Goal: Task Accomplishment & Management: Use online tool/utility

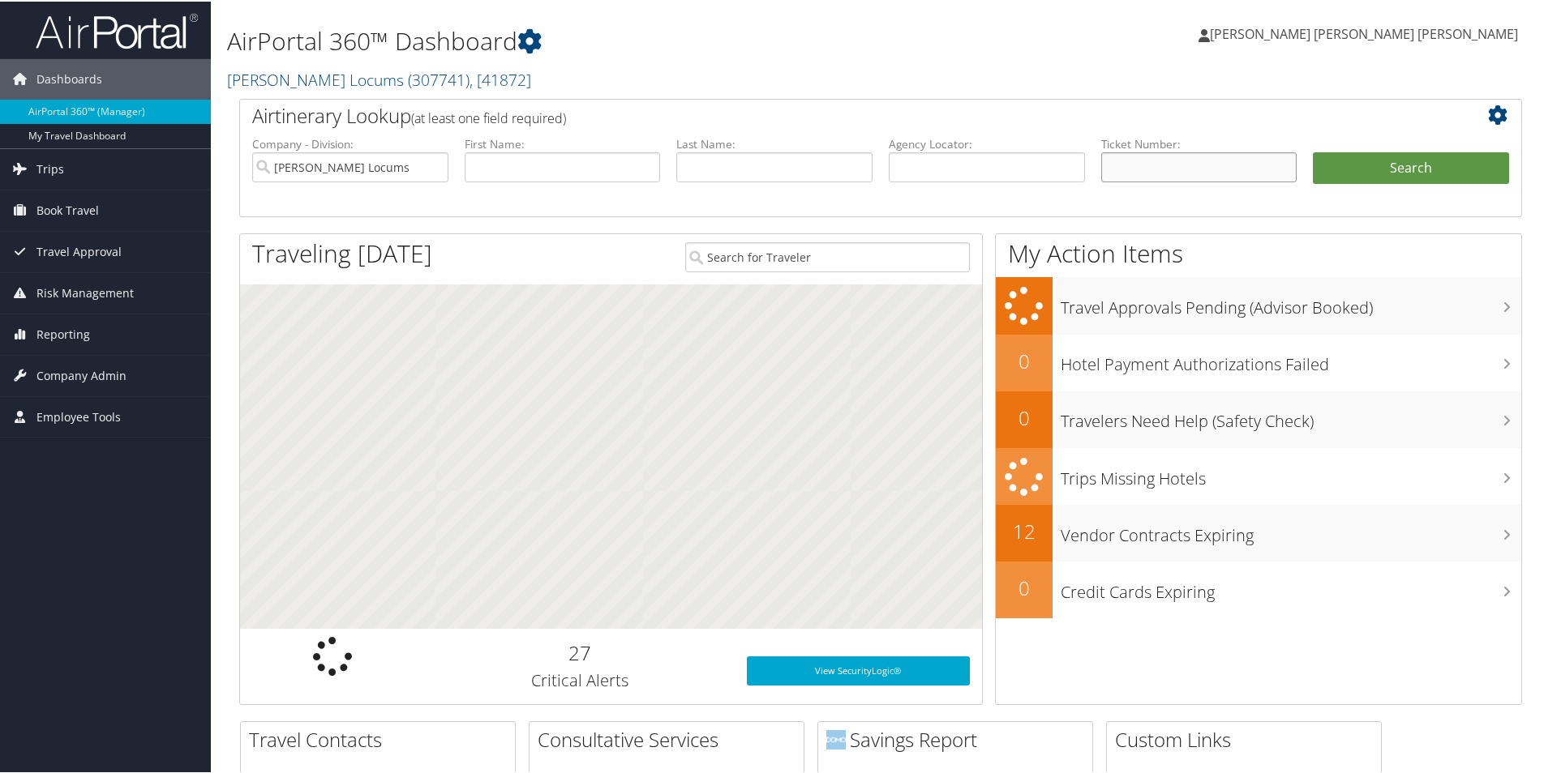
click at [1116, 159] on input "text" at bounding box center [1199, 166] width 196 height 30
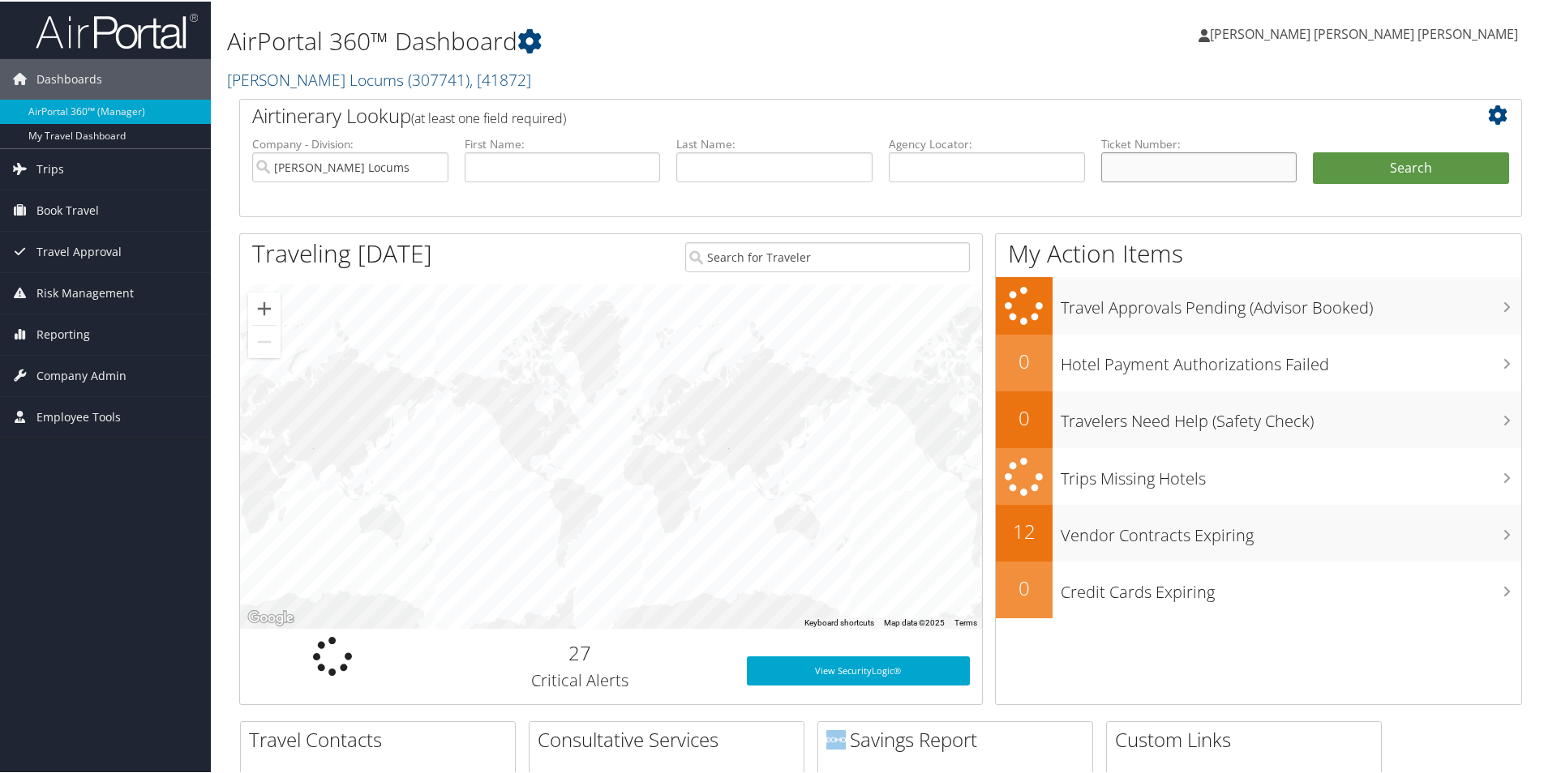
paste input "0017330000544"
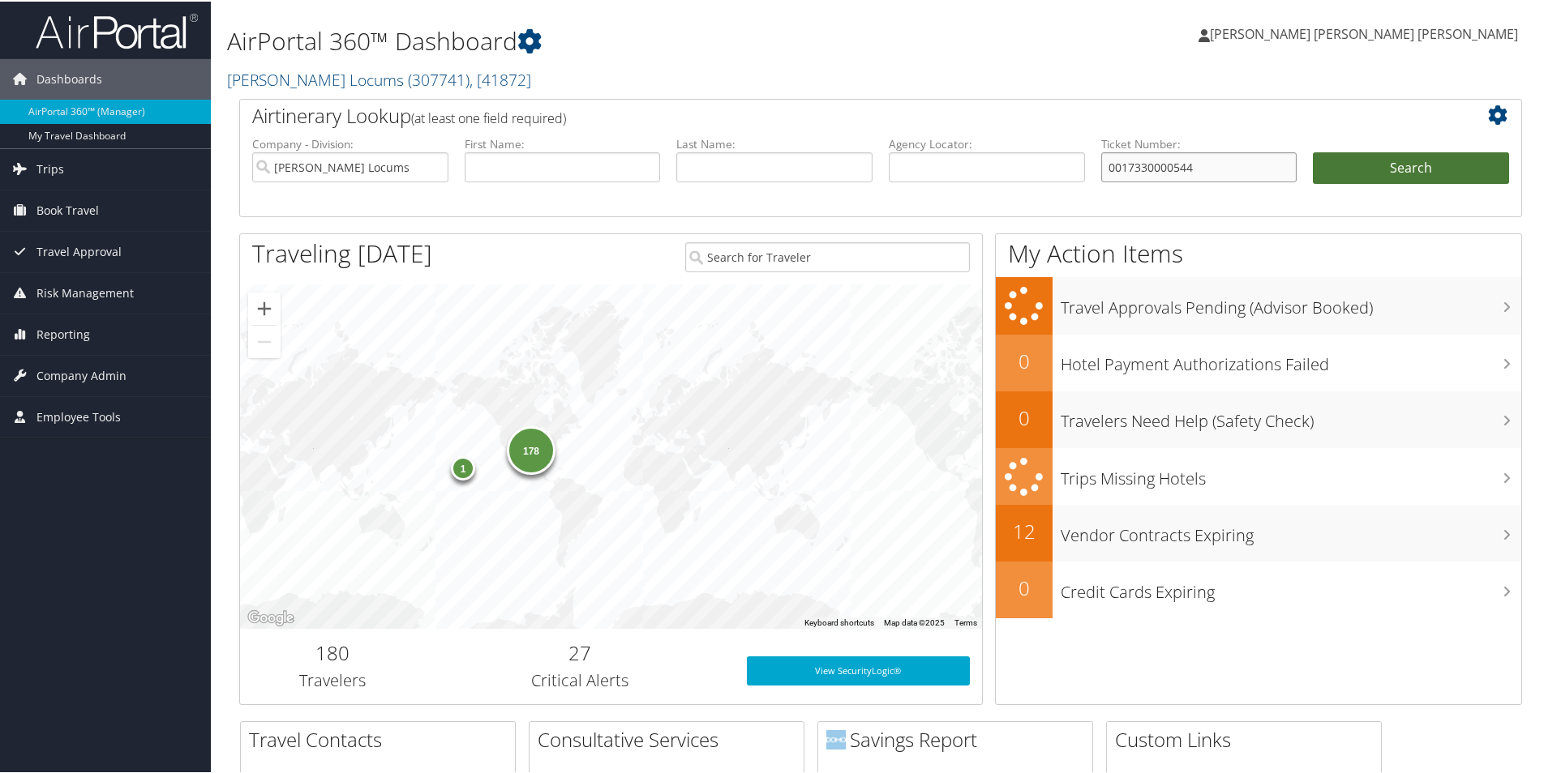
type input "0017330000544"
click at [1373, 182] on button "Search" at bounding box center [1411, 167] width 196 height 32
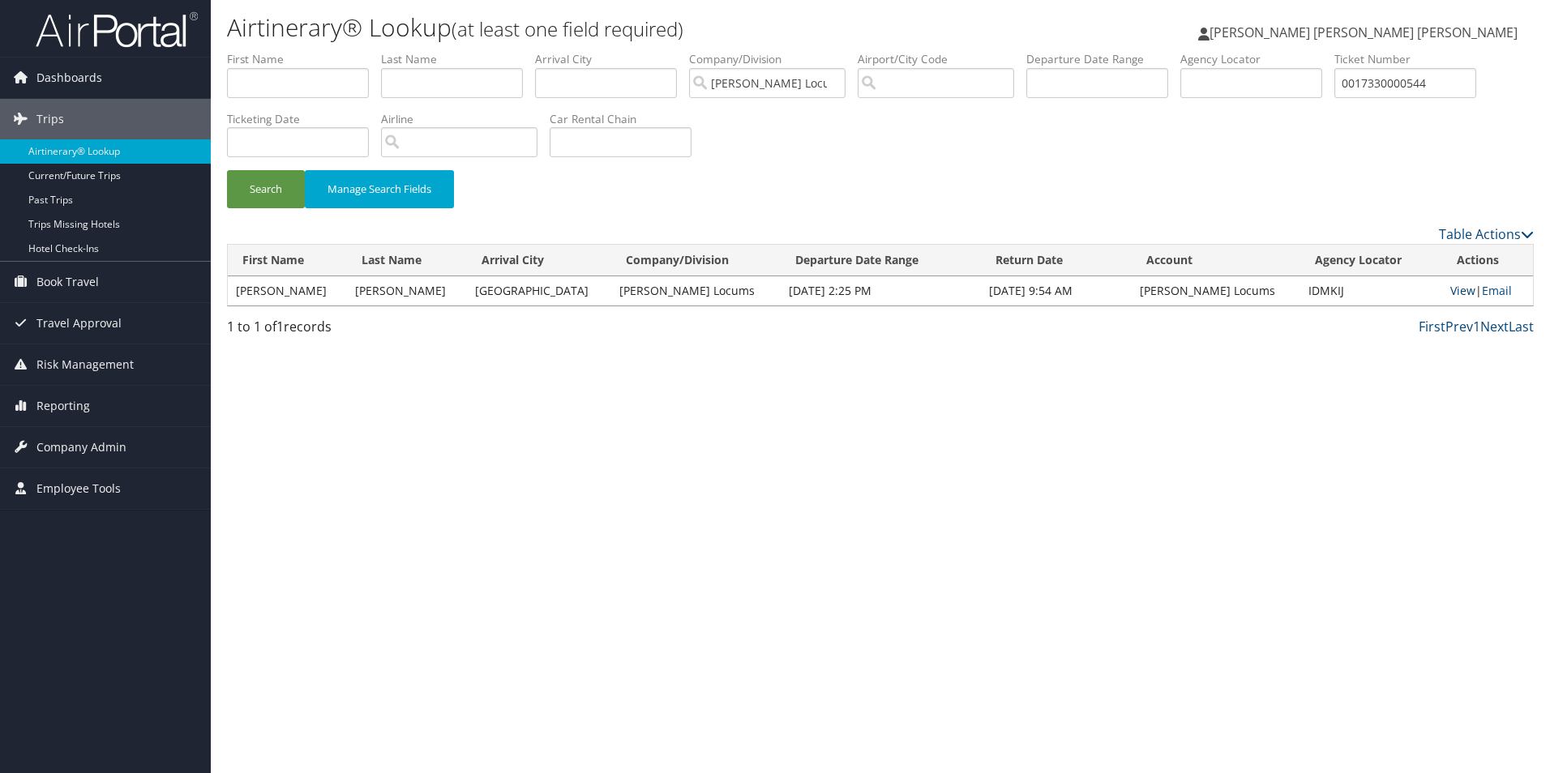
click at [1450, 288] on link "View" at bounding box center [1462, 290] width 25 height 15
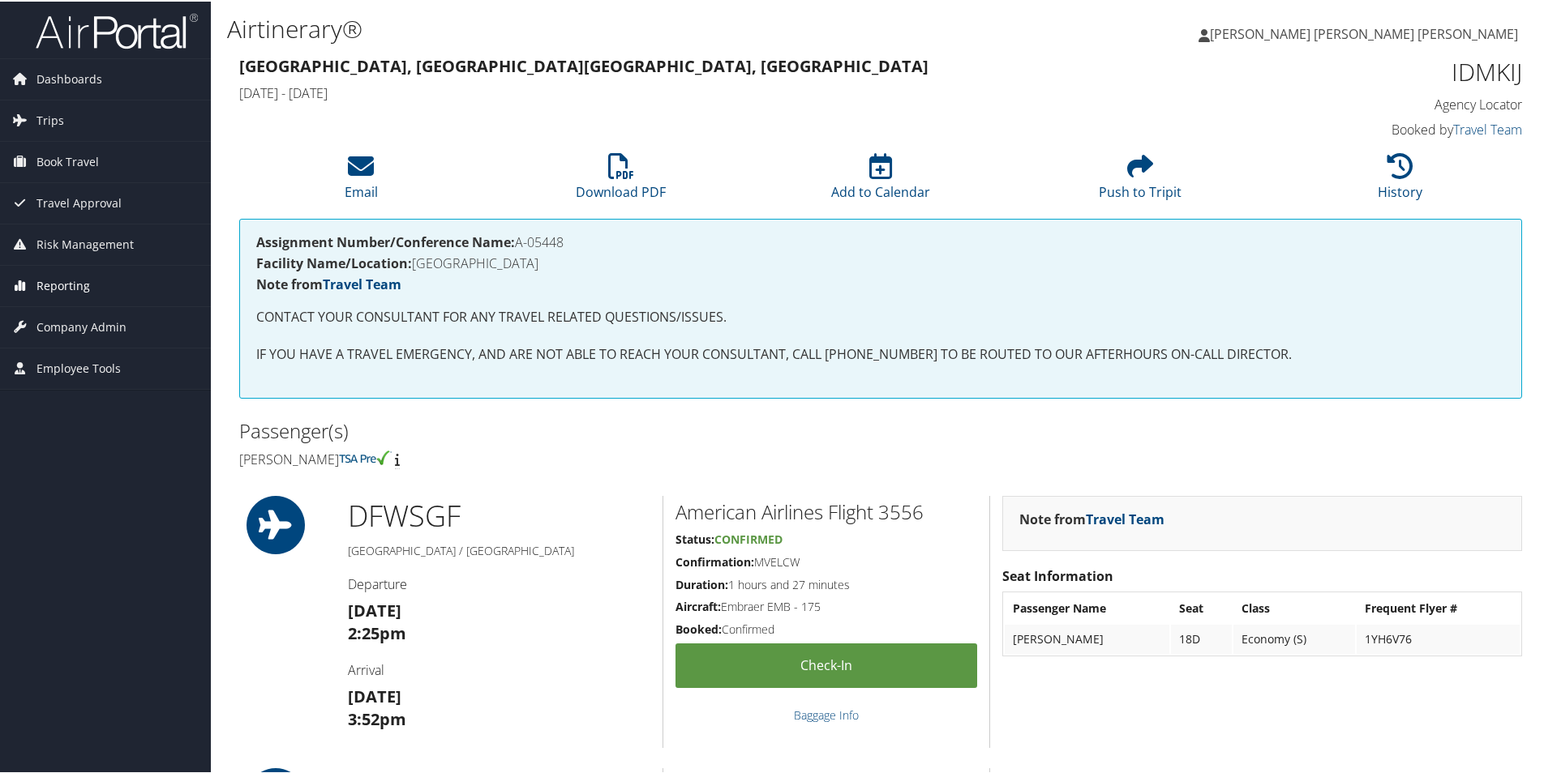
click at [72, 291] on span "Reporting" at bounding box center [63, 284] width 54 height 41
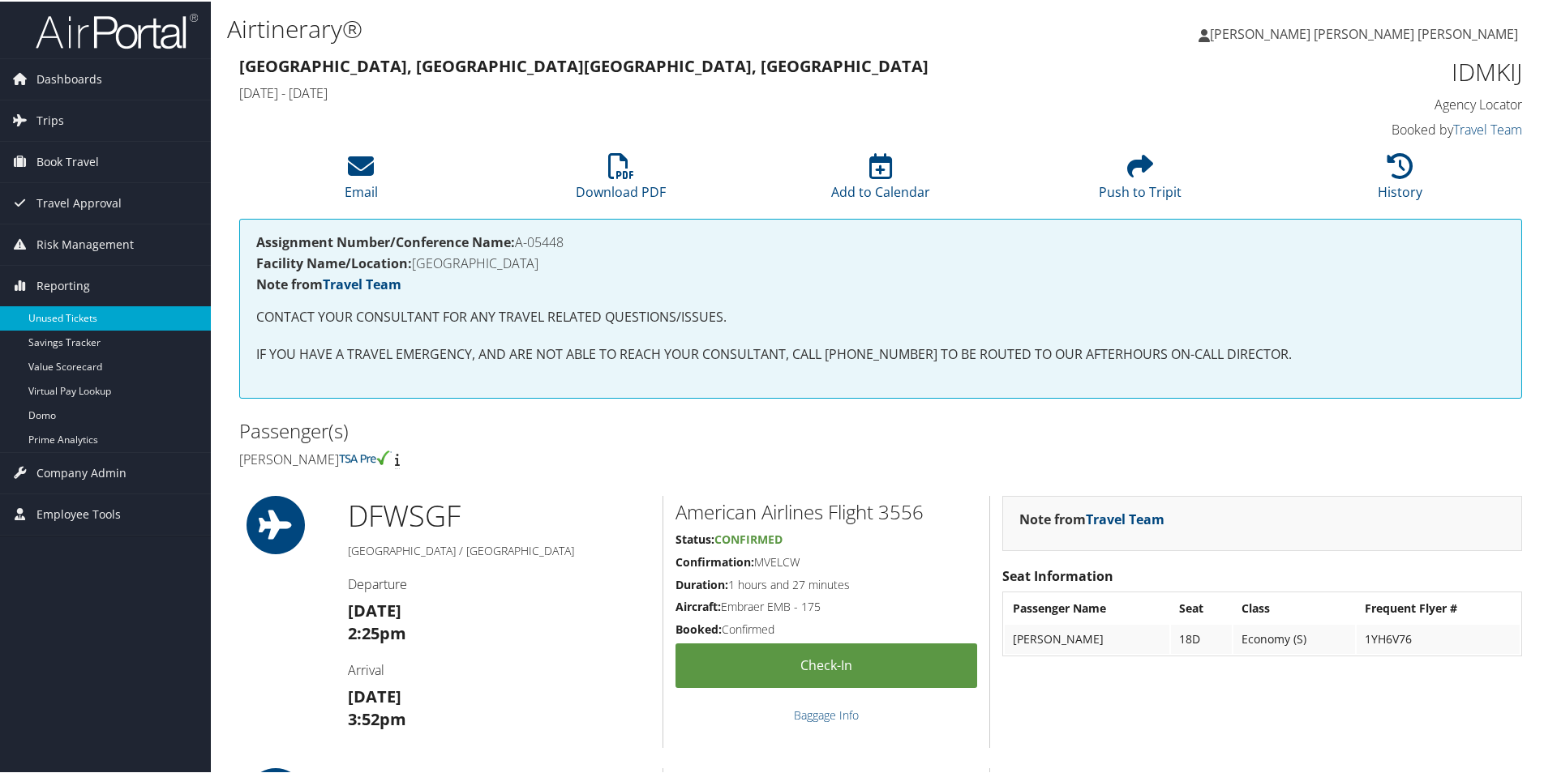
click at [82, 319] on link "Unused Tickets" at bounding box center [105, 317] width 211 height 24
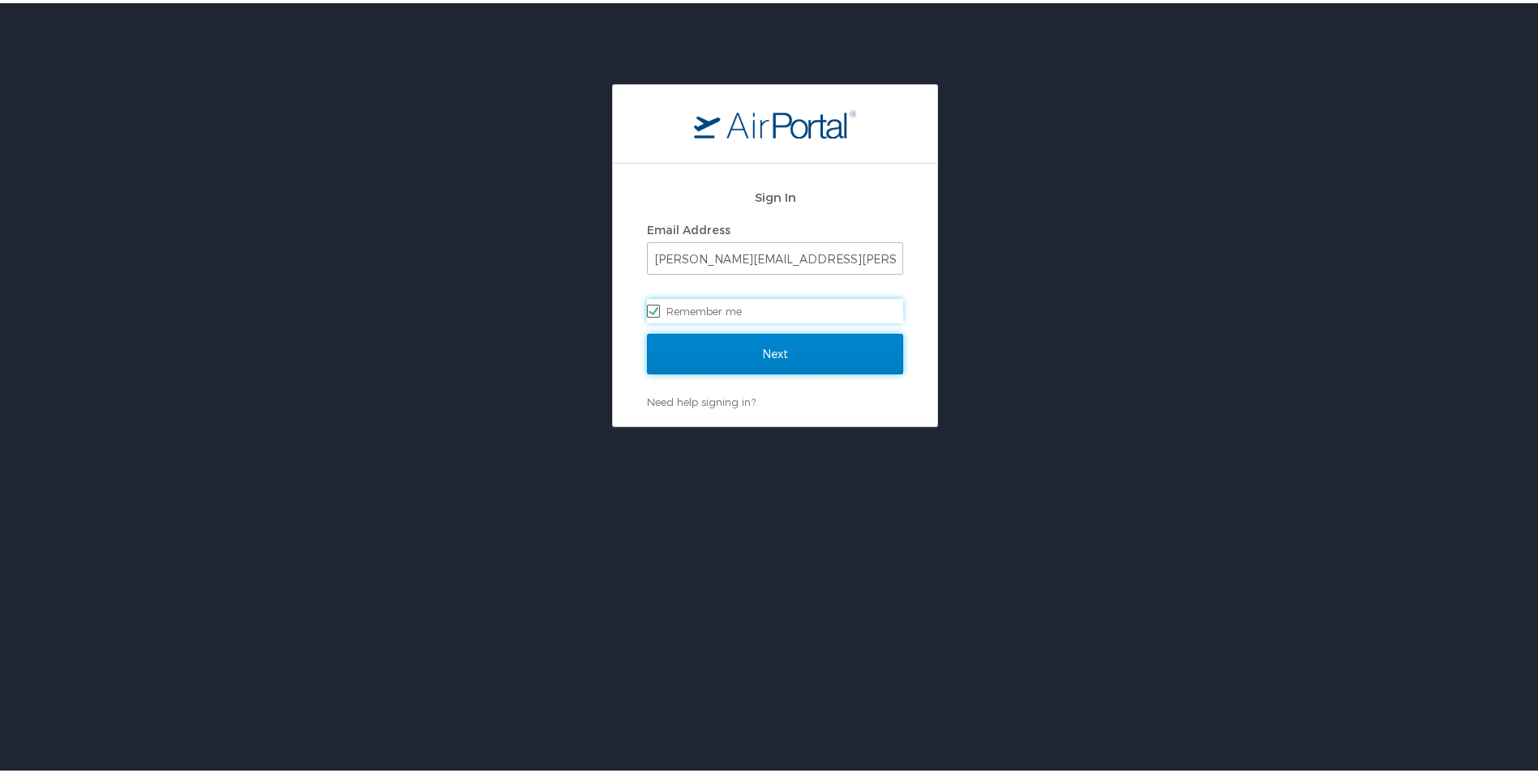
click at [748, 348] on input "Next" at bounding box center [775, 351] width 256 height 41
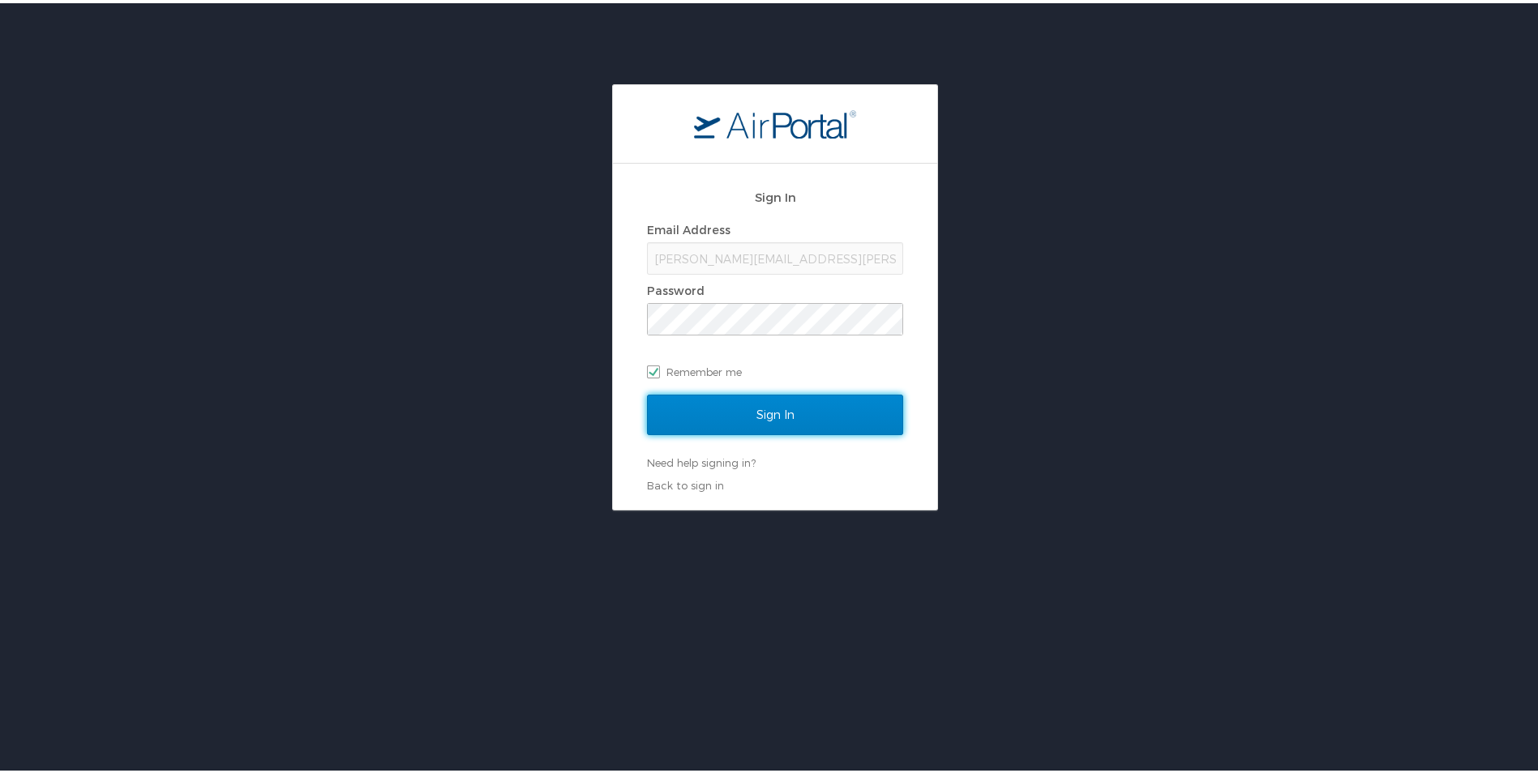
click at [717, 430] on input "Sign In" at bounding box center [775, 412] width 256 height 41
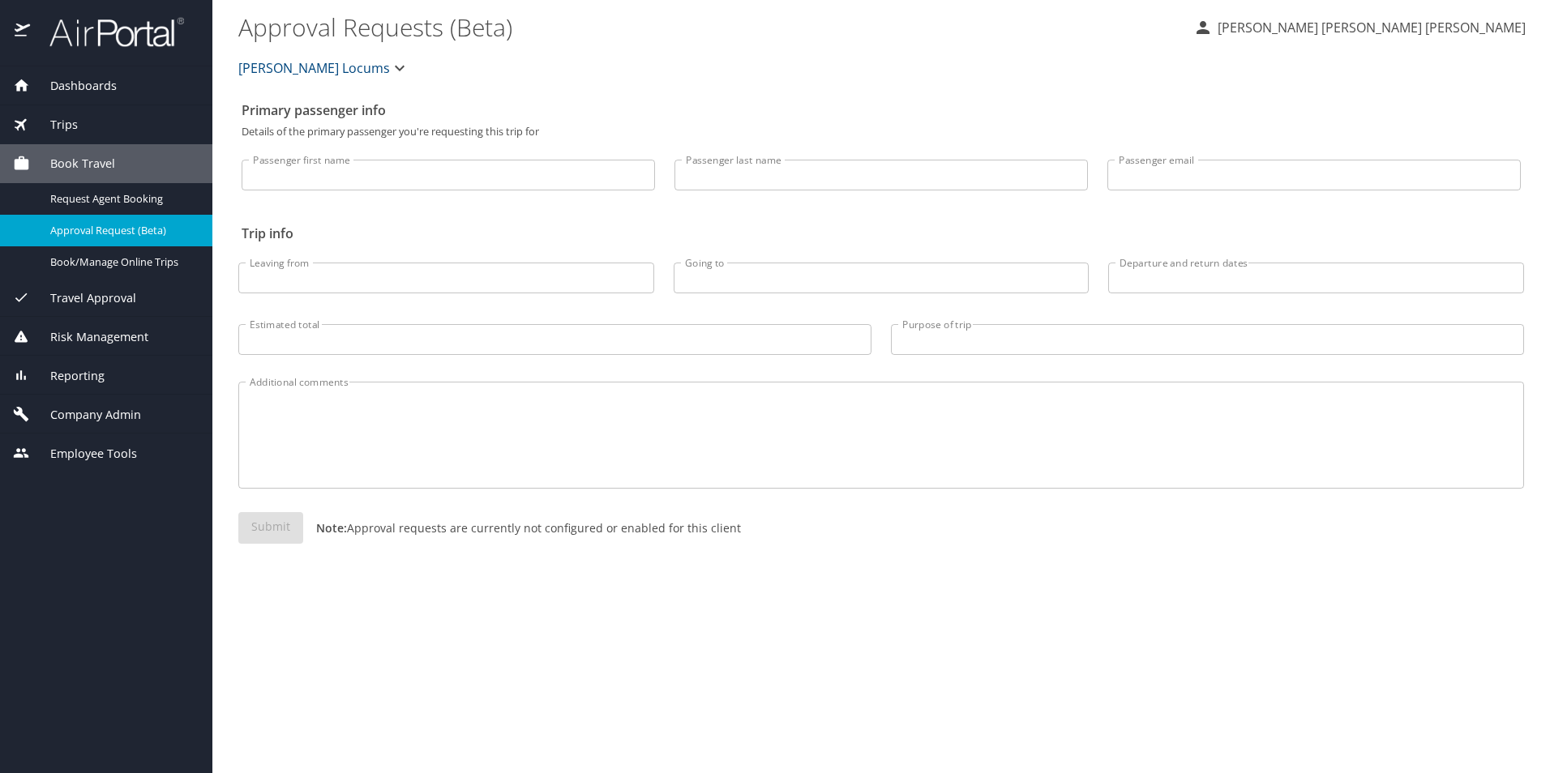
click at [94, 410] on span "Company Admin" at bounding box center [85, 415] width 111 height 18
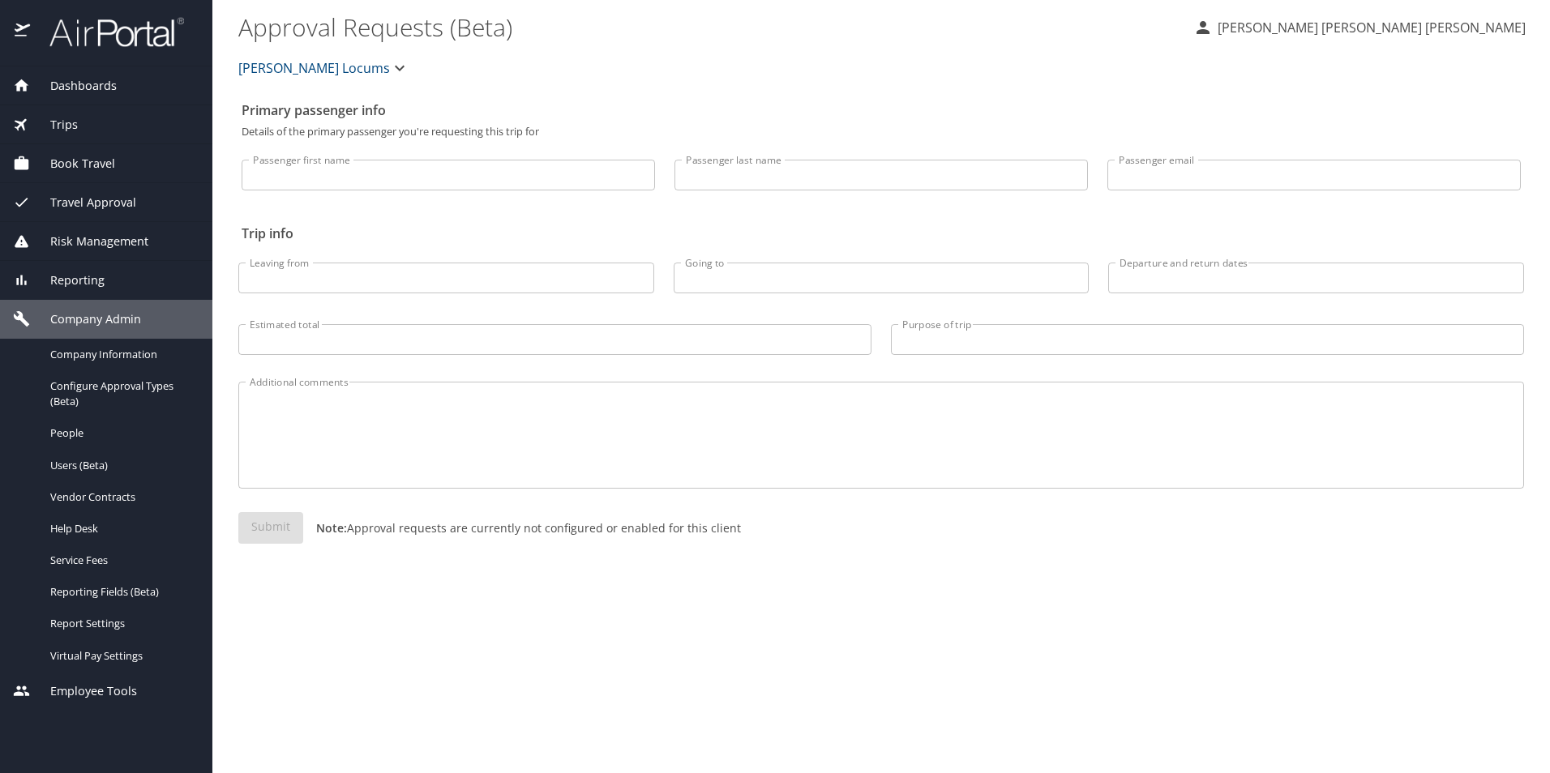
drag, startPoint x: 84, startPoint y: 321, endPoint x: 80, endPoint y: 302, distance: 18.9
click at [84, 321] on span "Company Admin" at bounding box center [85, 320] width 111 height 18
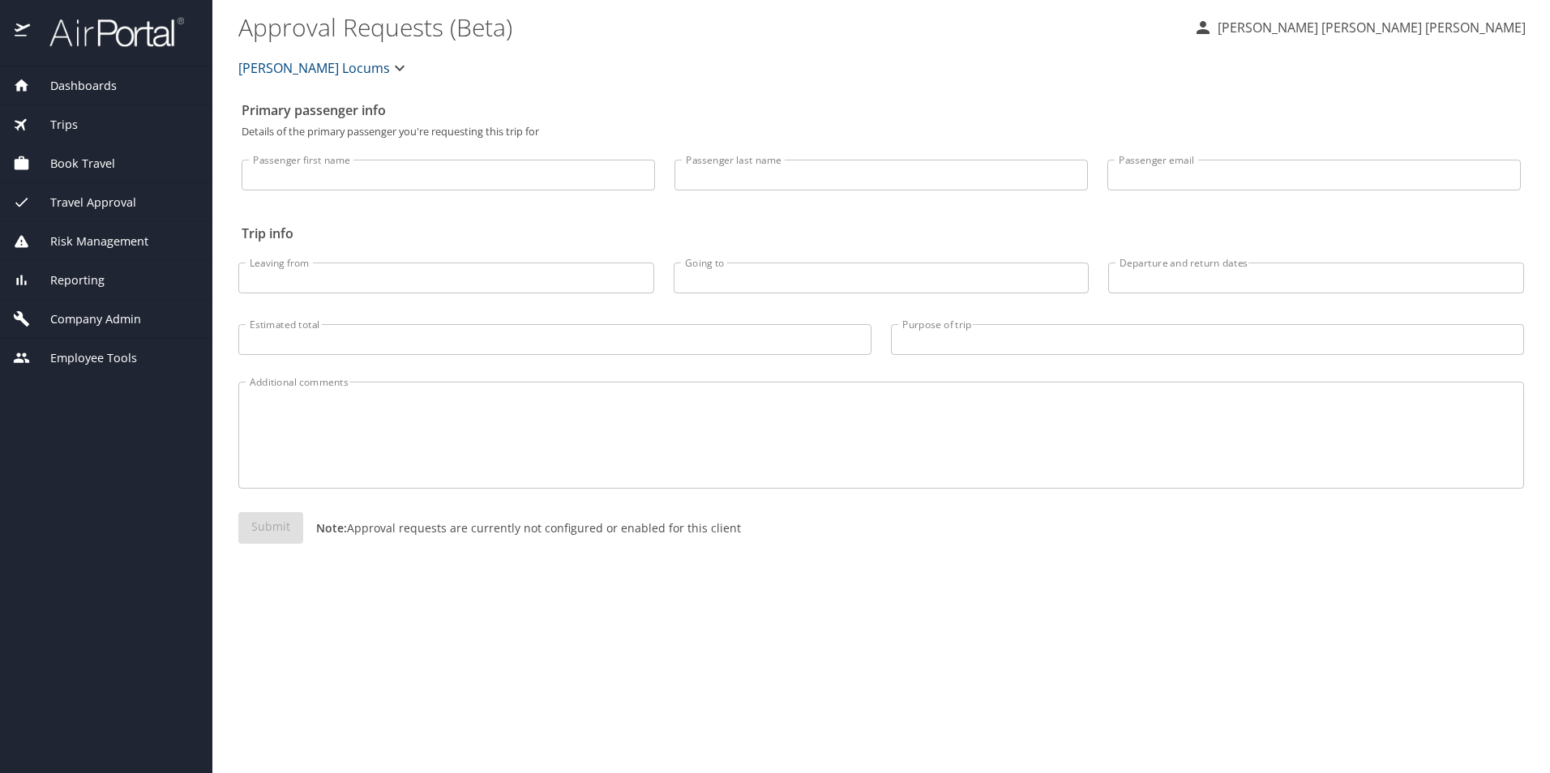
click at [79, 289] on div "Reporting" at bounding box center [106, 280] width 212 height 39
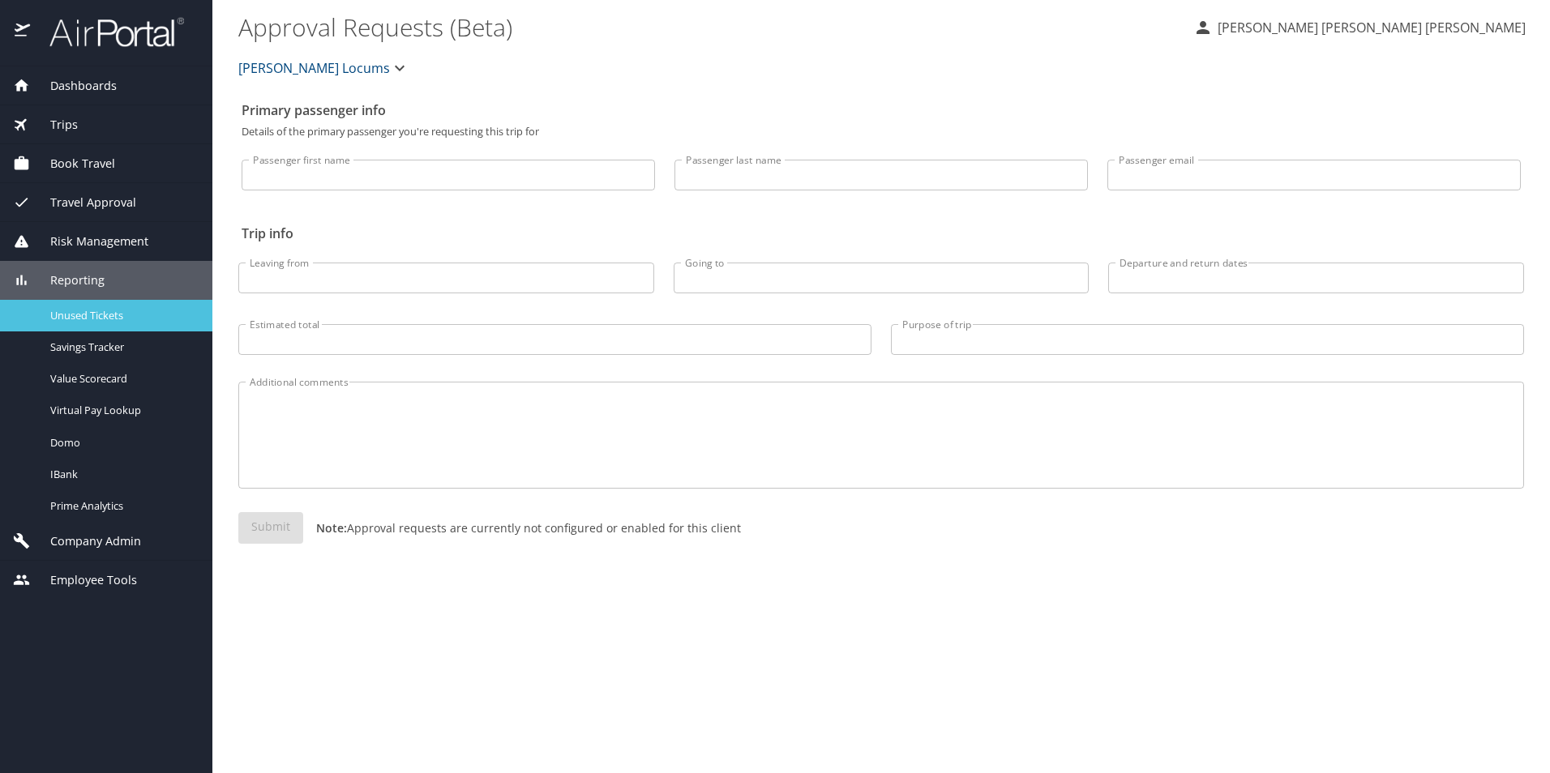
click at [81, 319] on span "Unused Tickets" at bounding box center [121, 315] width 143 height 15
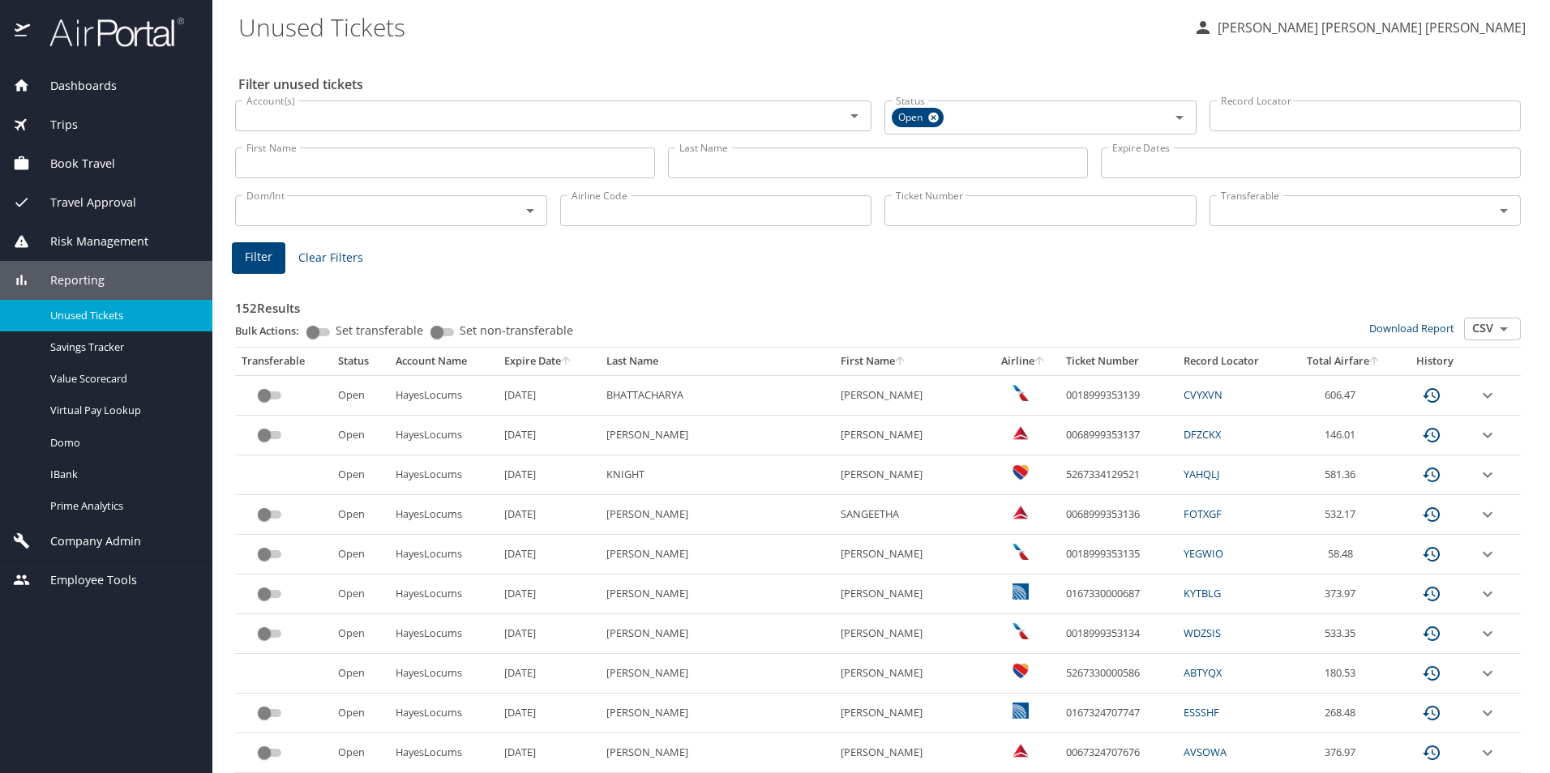
scroll to position [81, 0]
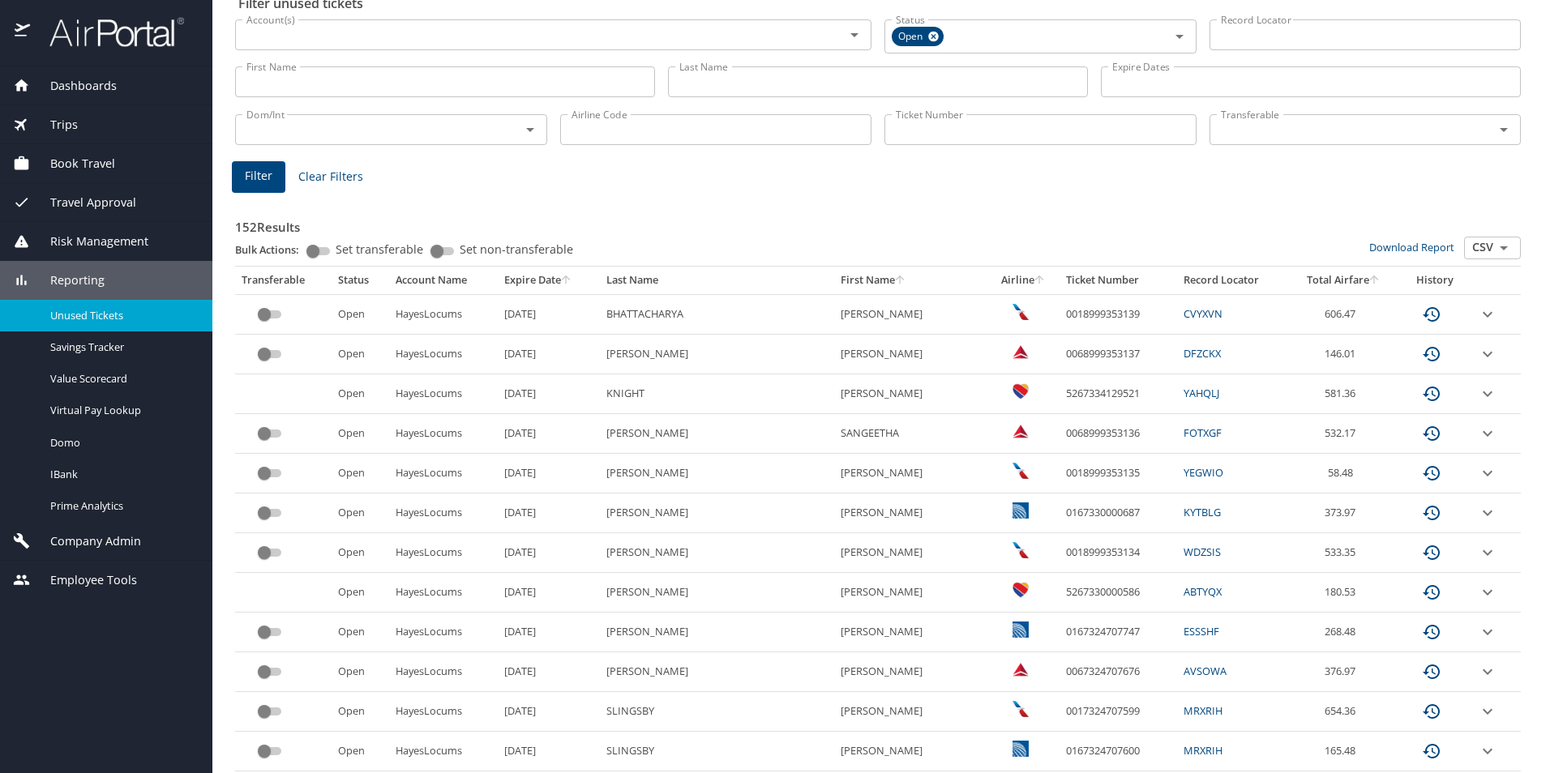
click at [572, 279] on icon "sort" at bounding box center [565, 279] width 13 height 13
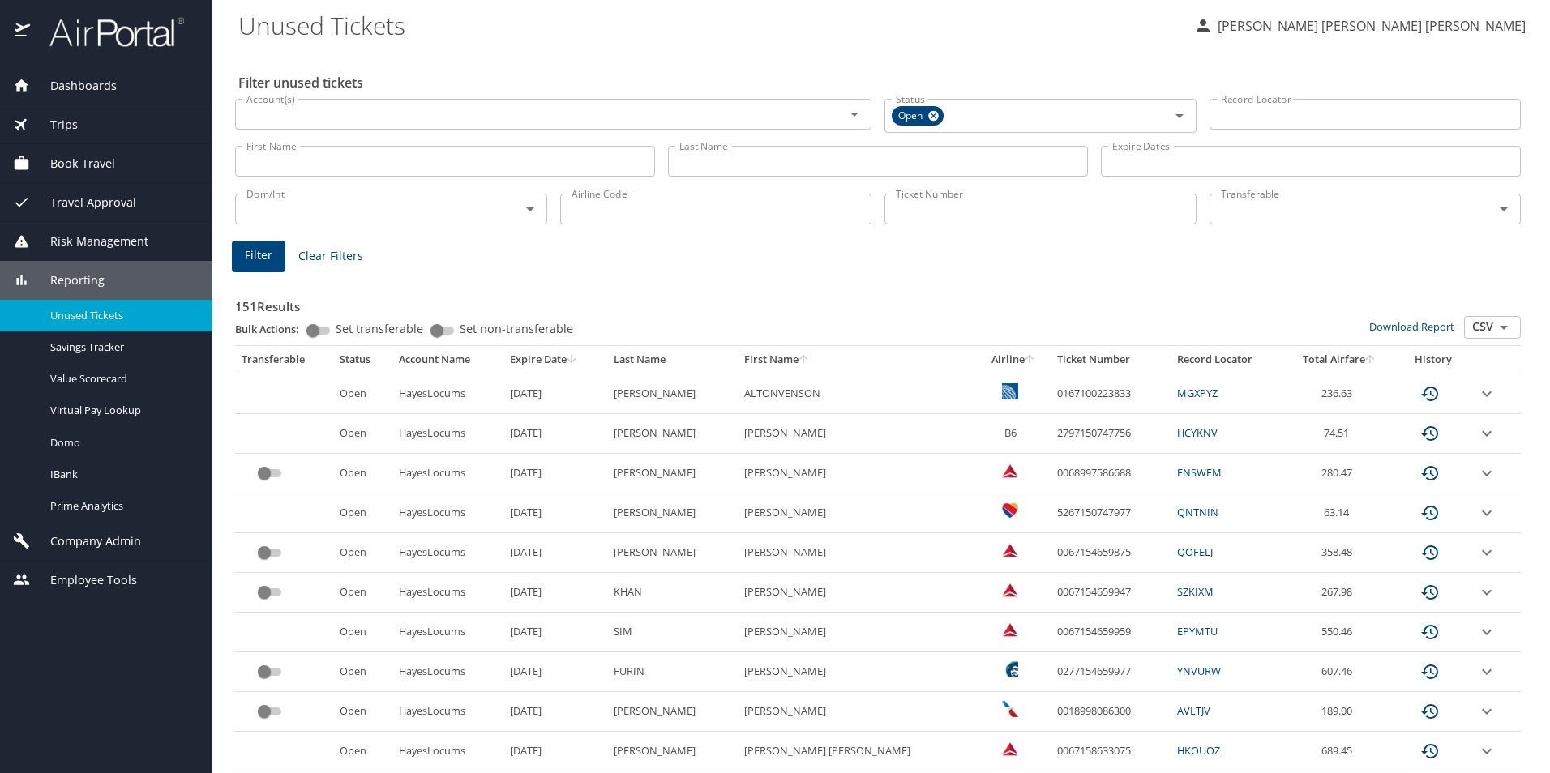
scroll to position [0, 0]
click at [584, 209] on input "Airline Code" at bounding box center [716, 210] width 312 height 31
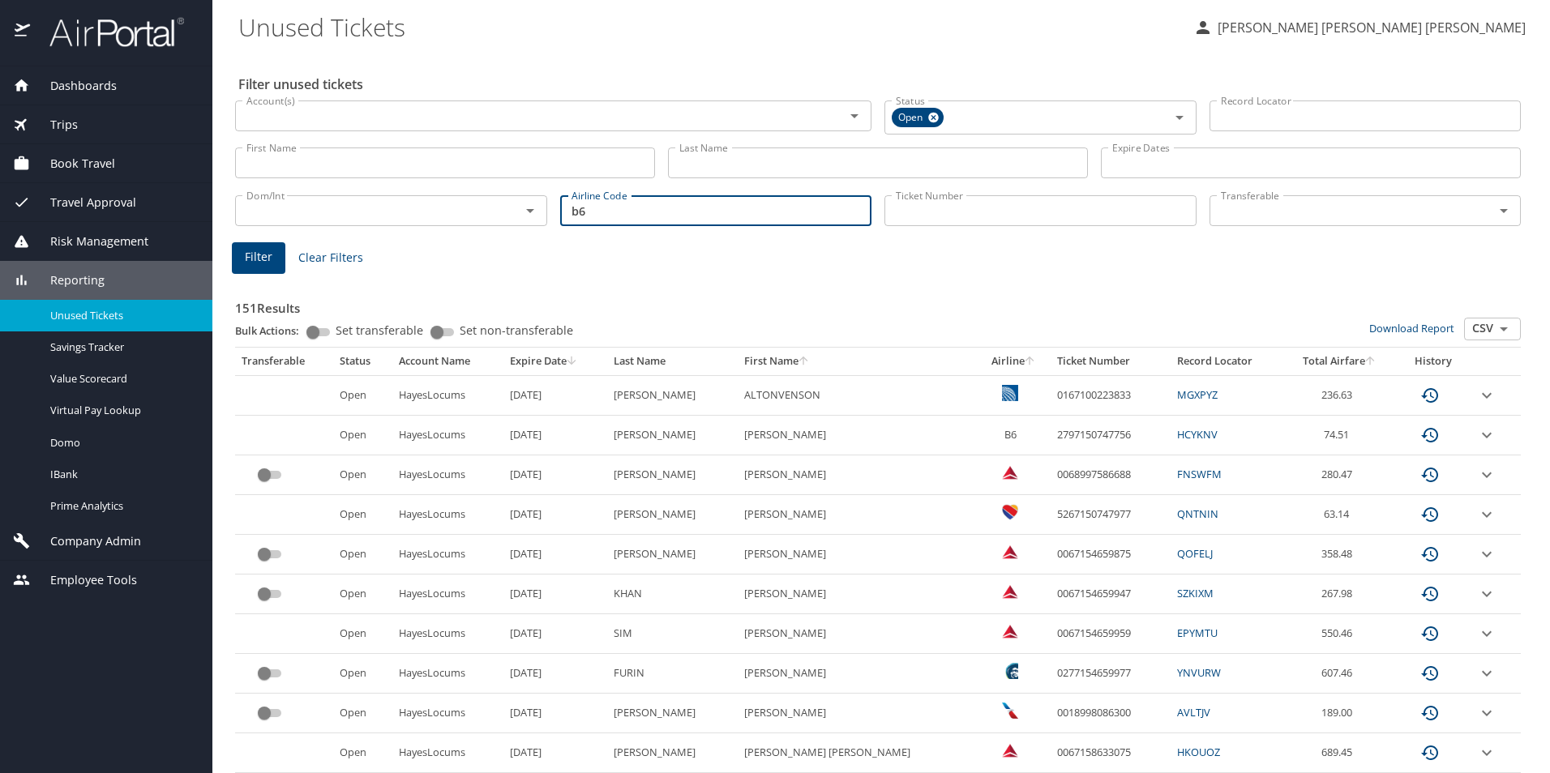
type input "b6"
click at [259, 249] on span "Filter" at bounding box center [259, 257] width 28 height 20
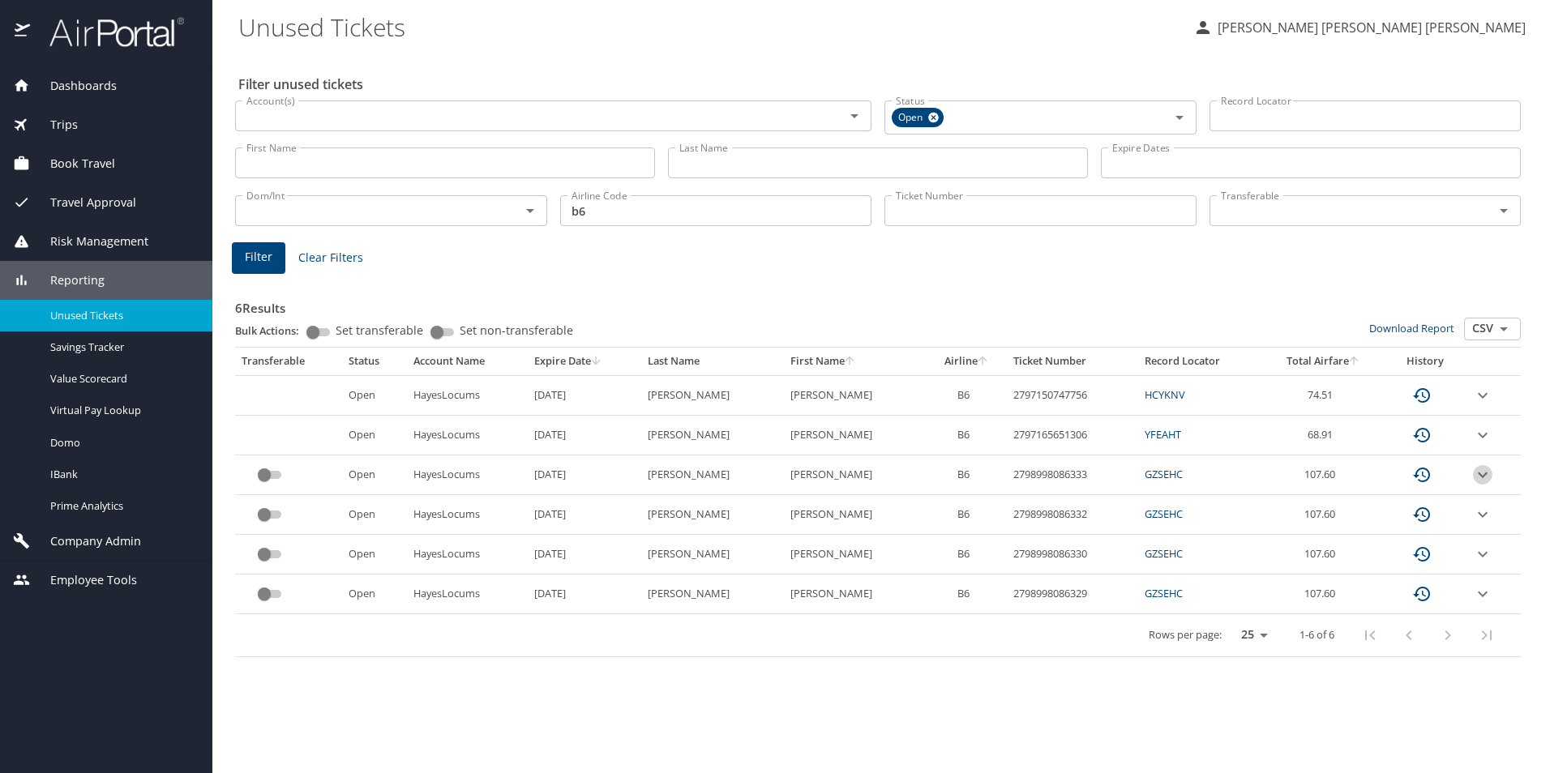
click at [1479, 477] on icon "expand row" at bounding box center [1482, 474] width 19 height 19
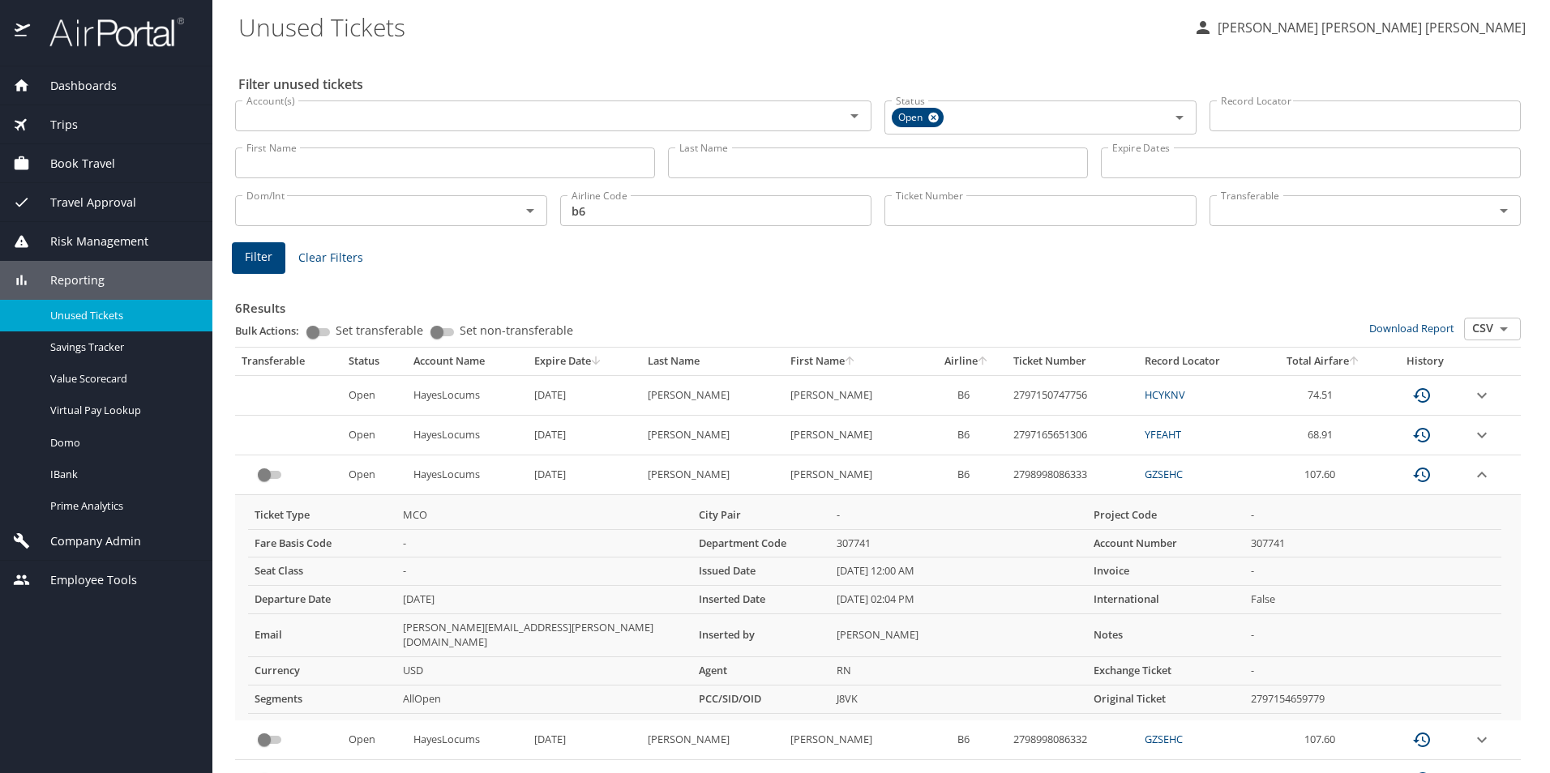
click at [1479, 477] on icon "expand row" at bounding box center [1481, 474] width 19 height 19
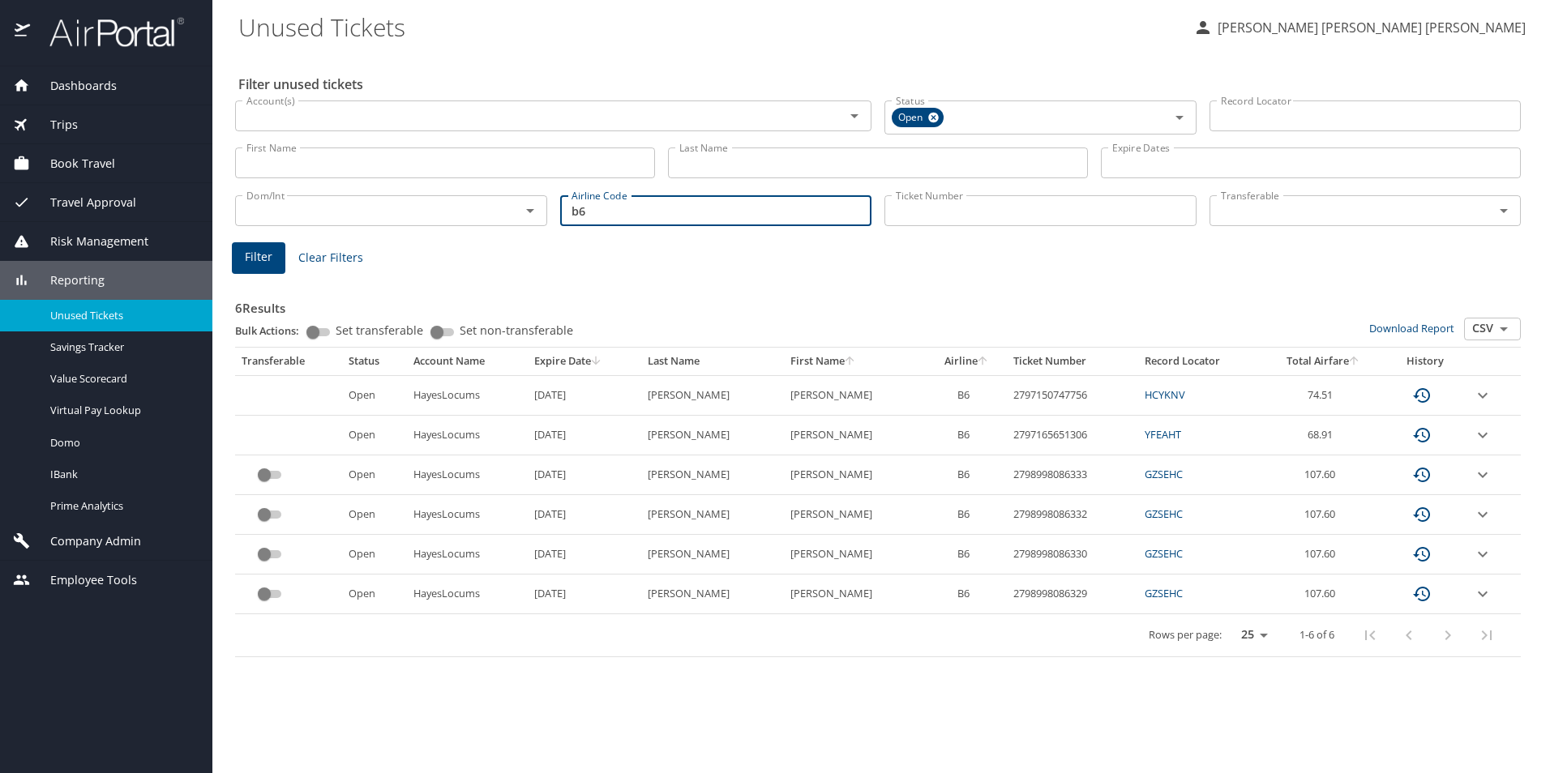
drag, startPoint x: 610, startPoint y: 218, endPoint x: 555, endPoint y: 216, distance: 55.2
click at [555, 216] on div "Airline Code b6 Airline Code" at bounding box center [716, 209] width 325 height 54
click at [239, 259] on button "Filter" at bounding box center [259, 258] width 54 height 32
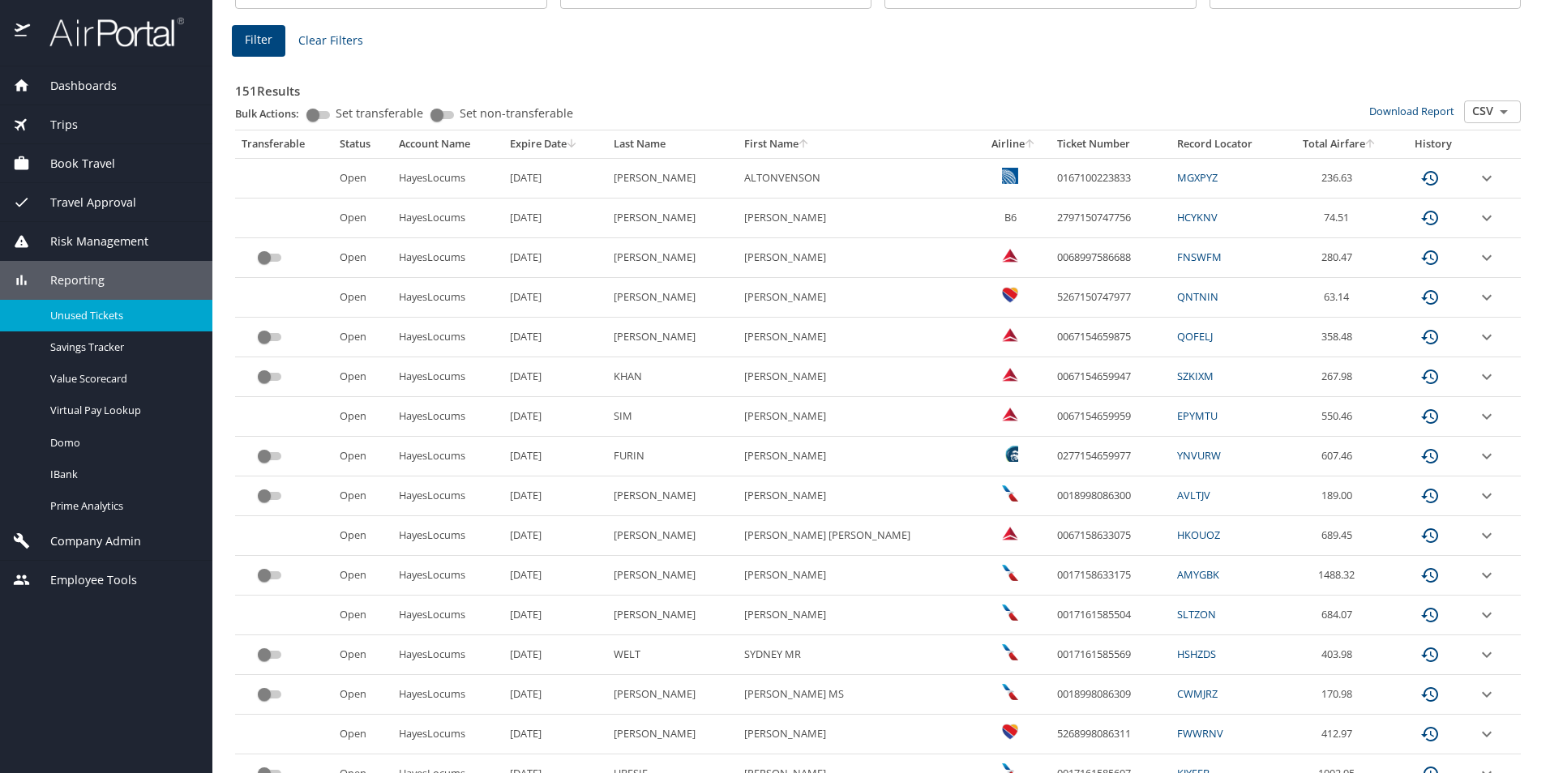
scroll to position [243, 0]
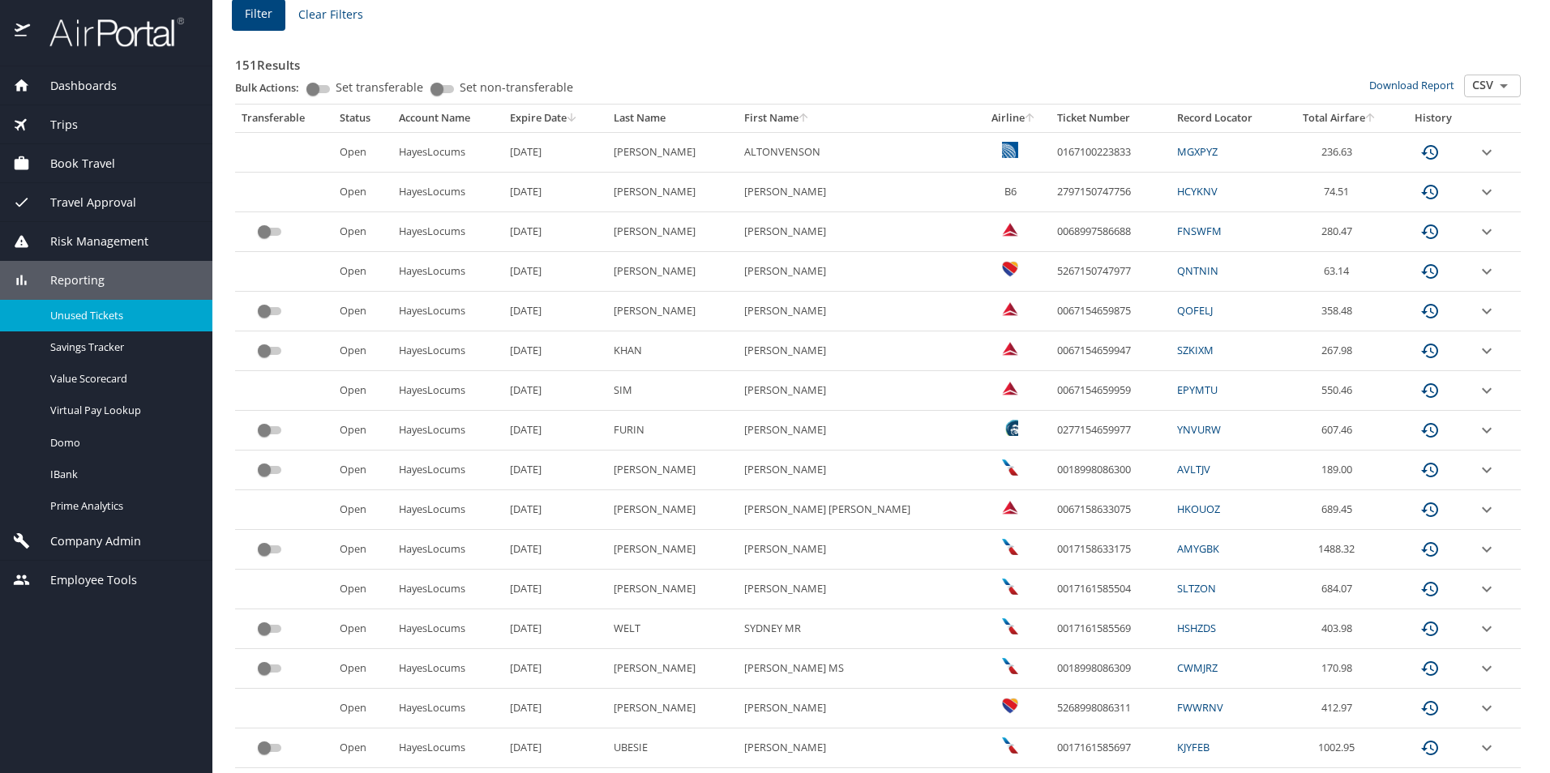
click at [1477, 472] on icon "expand row" at bounding box center [1486, 469] width 19 height 19
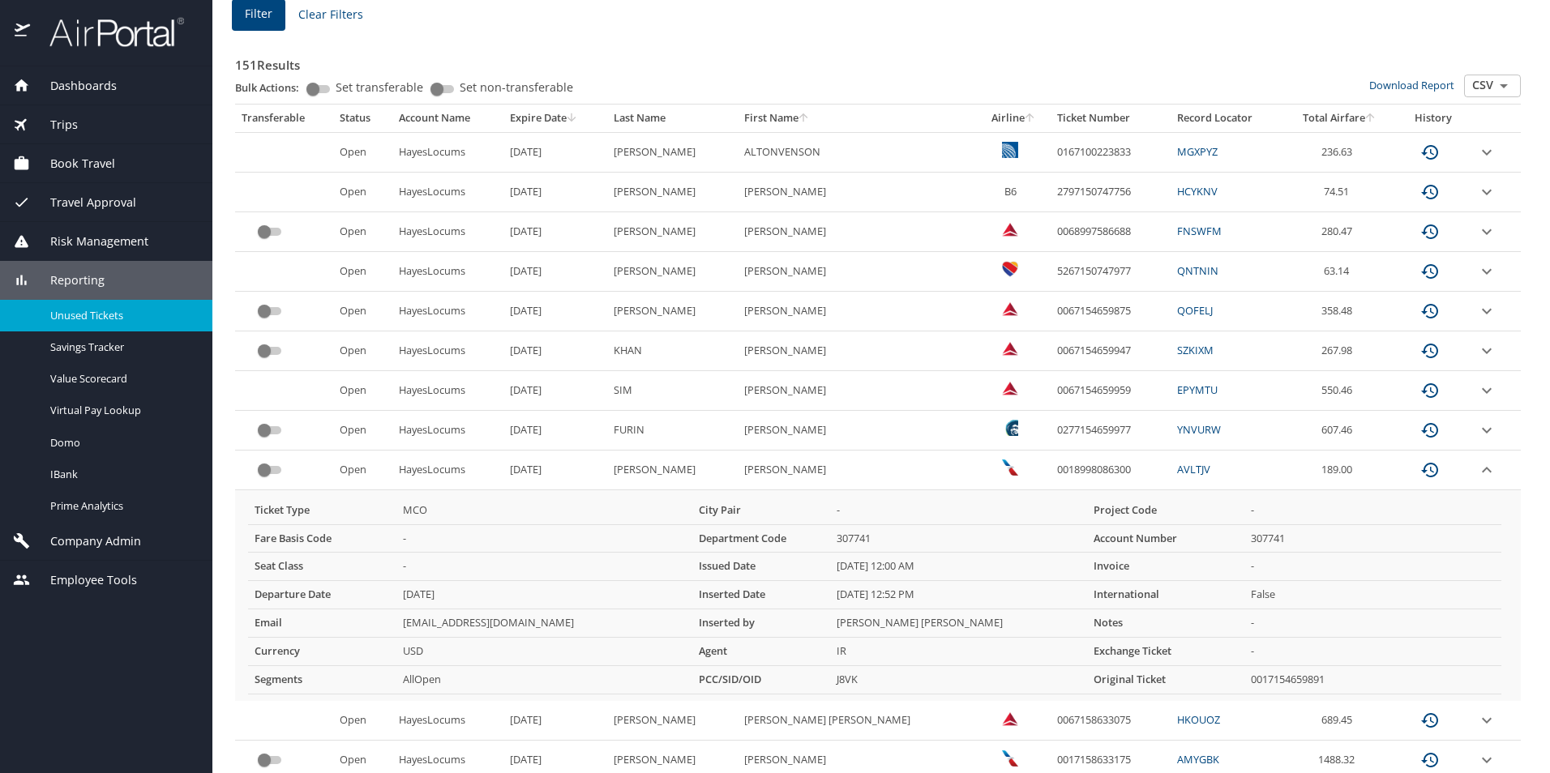
click at [1477, 472] on icon "expand row" at bounding box center [1486, 469] width 19 height 19
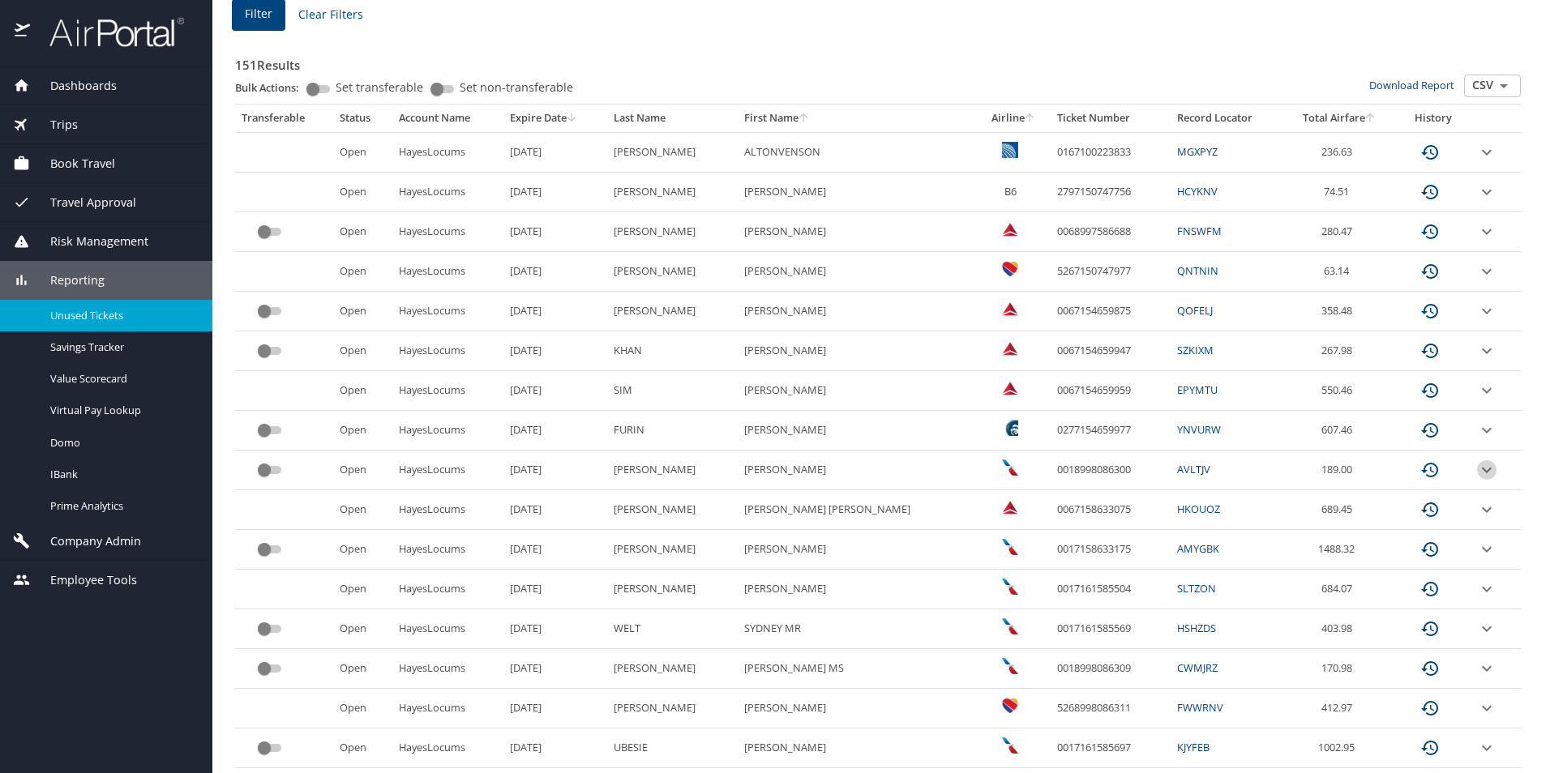
click at [1477, 475] on icon "expand row" at bounding box center [1486, 469] width 19 height 19
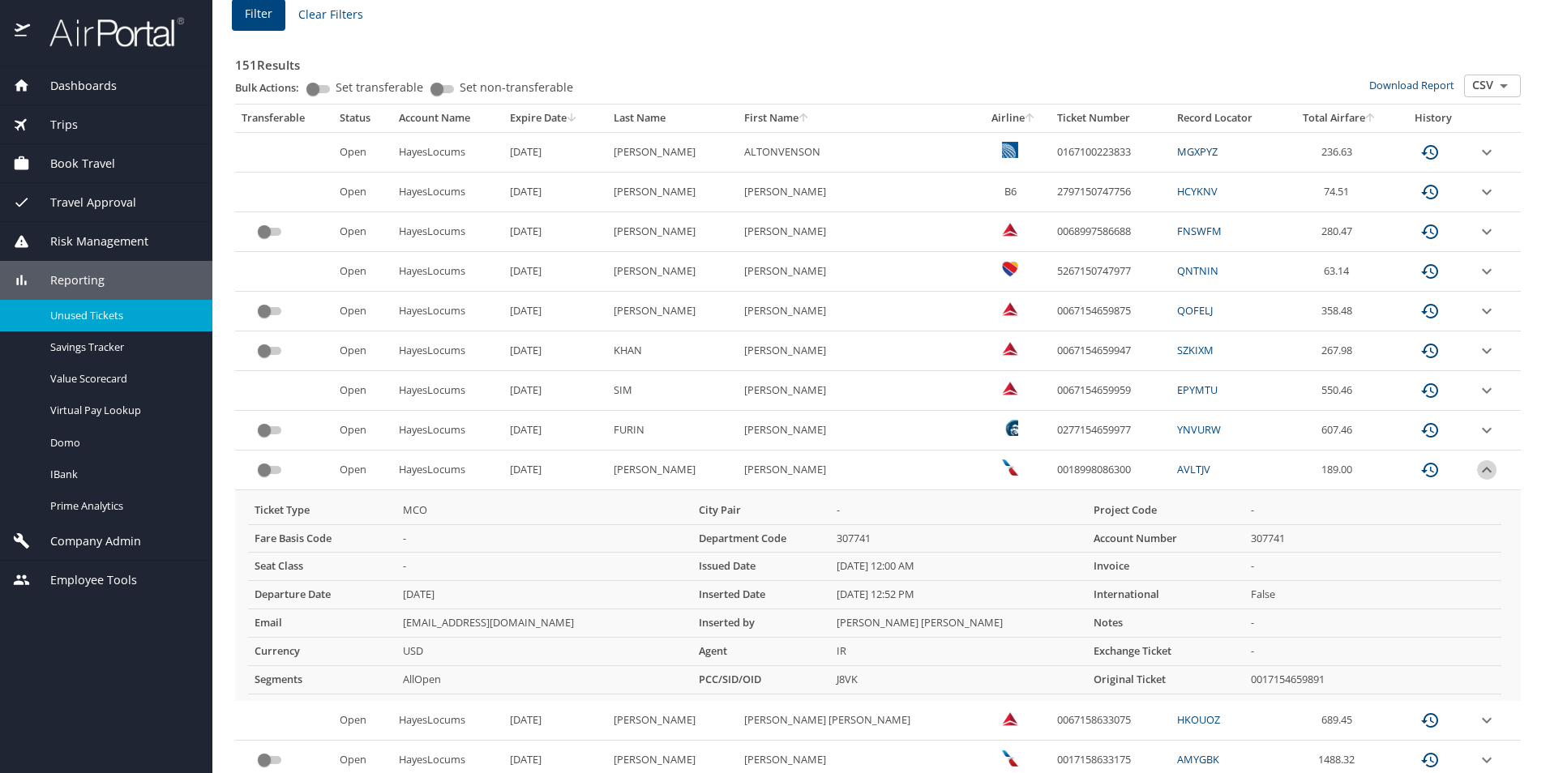
click at [1477, 474] on icon "expand row" at bounding box center [1486, 469] width 19 height 19
